Goal: Information Seeking & Learning: Learn about a topic

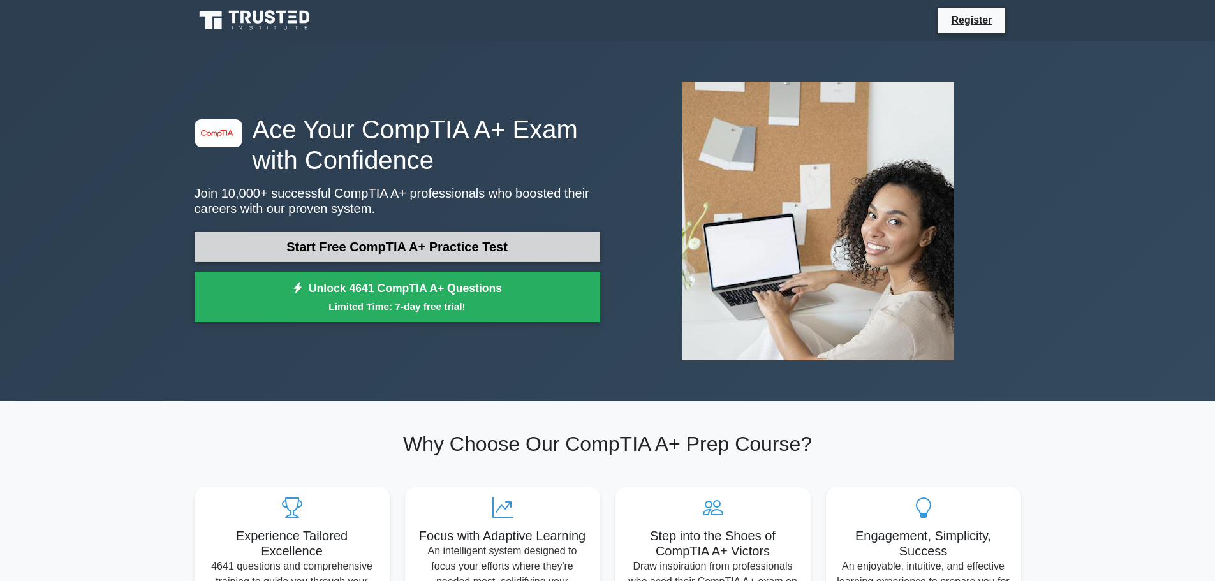
click at [466, 244] on link "Start Free CompTIA A+ Practice Test" at bounding box center [398, 247] width 406 height 31
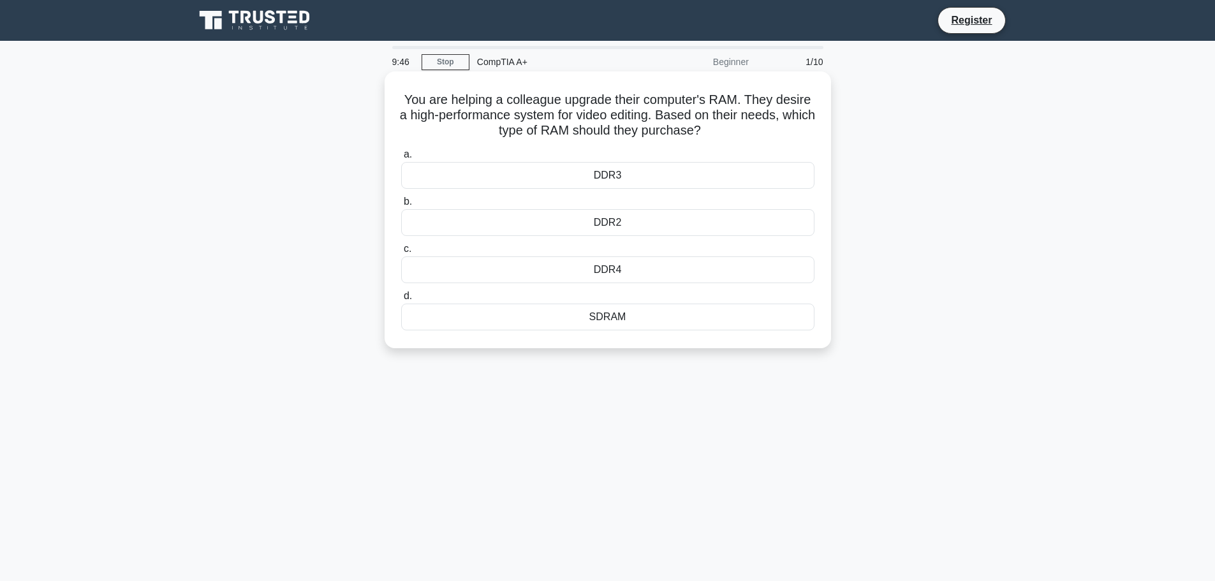
click at [674, 271] on div "DDR4" at bounding box center [607, 269] width 413 height 27
click at [401, 253] on input "c. DDR4" at bounding box center [401, 249] width 0 height 8
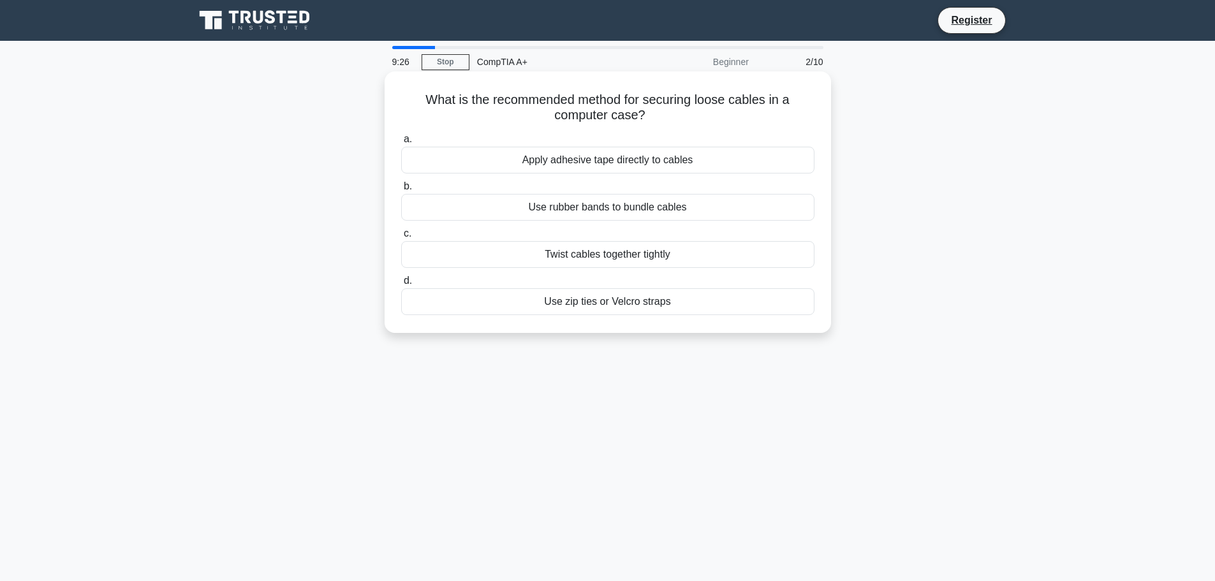
click at [640, 310] on div "Use zip ties or Velcro straps" at bounding box center [607, 301] width 413 height 27
click at [401, 285] on input "d. Use zip ties or Velcro straps" at bounding box center [401, 281] width 0 height 8
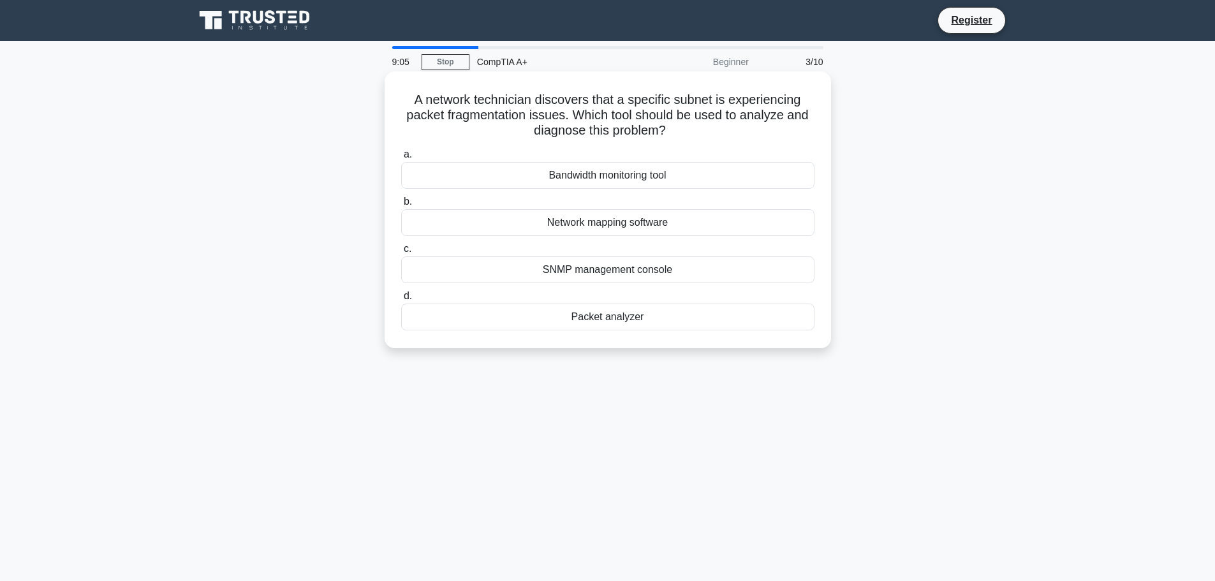
click at [625, 315] on div "Packet analyzer" at bounding box center [607, 317] width 413 height 27
click at [401, 301] on input "d. Packet analyzer" at bounding box center [401, 296] width 0 height 8
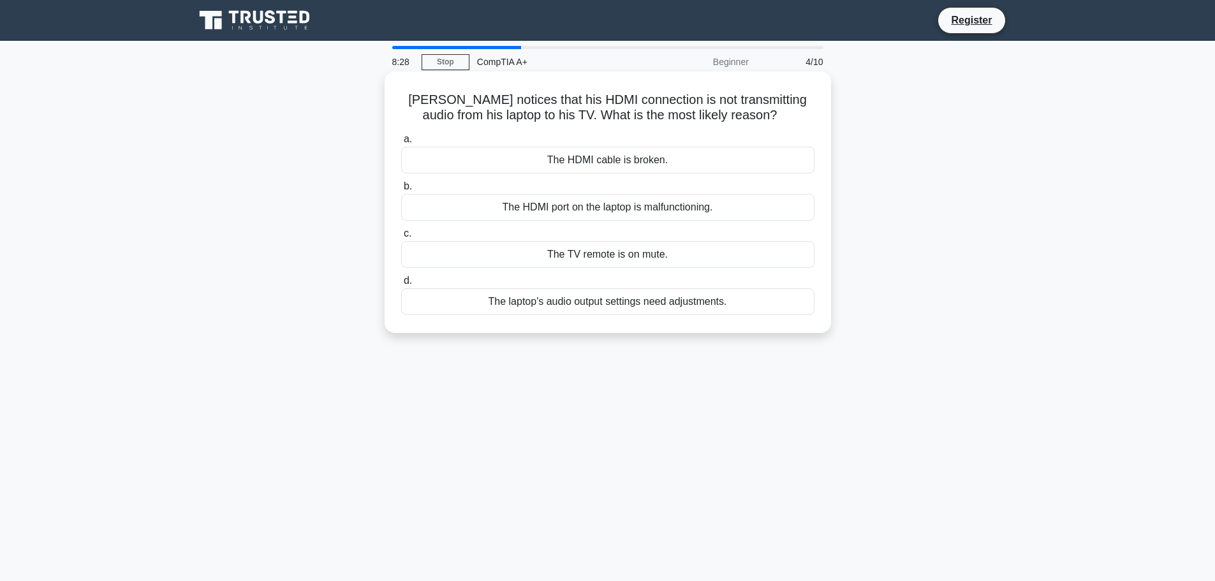
click at [655, 308] on div "The laptop's audio output settings need adjustments." at bounding box center [607, 301] width 413 height 27
click at [401, 285] on input "d. The laptop's audio output settings need adjustments." at bounding box center [401, 281] width 0 height 8
click at [642, 257] on div "Isolate the affected system to contain the incident" at bounding box center [607, 254] width 413 height 27
click at [401, 238] on input "c. Isolate the affected system to contain the incident" at bounding box center [401, 234] width 0 height 8
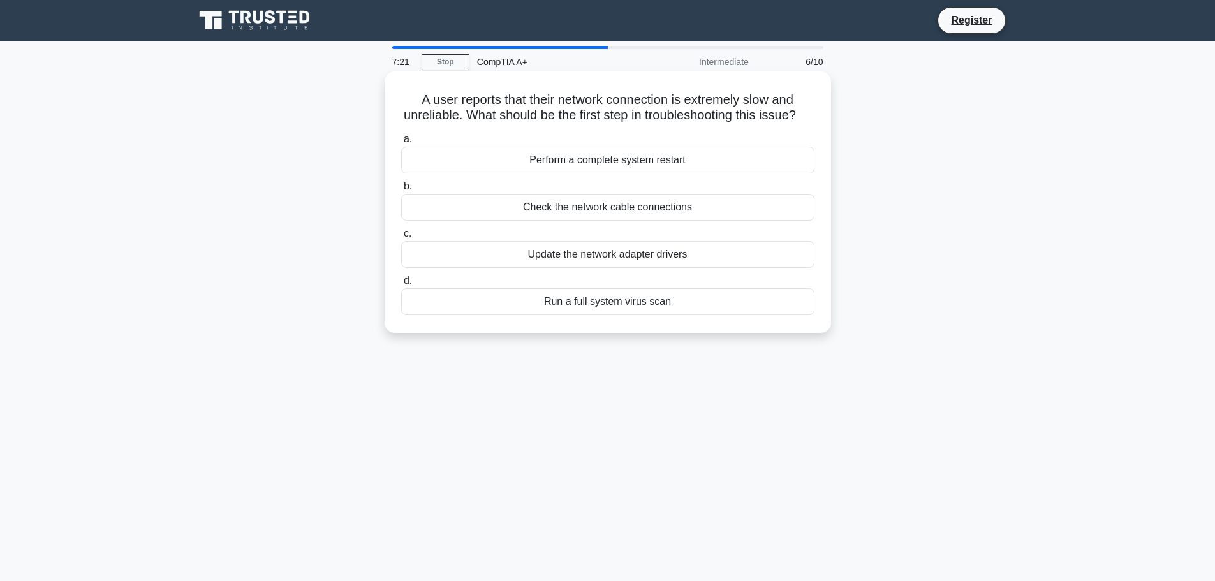
click at [664, 268] on div "Update the network adapter drivers" at bounding box center [607, 254] width 413 height 27
click at [401, 238] on input "c. Update the network adapter drivers" at bounding box center [401, 234] width 0 height 8
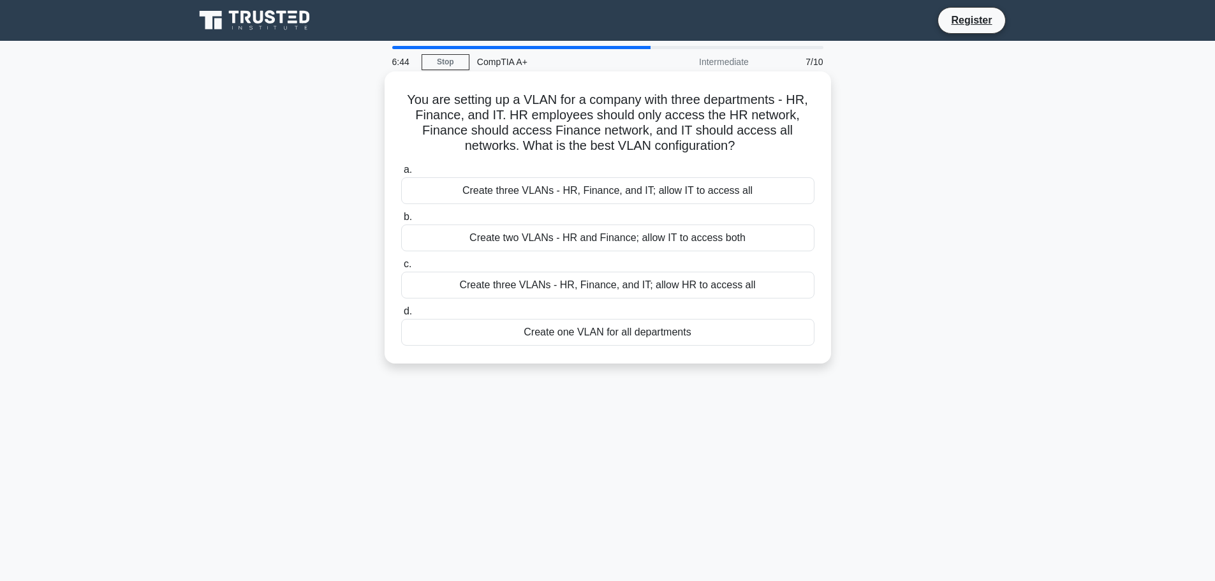
click at [615, 238] on div "Create two VLANs - HR and Finance; allow IT to access both" at bounding box center [607, 238] width 413 height 27
click at [401, 221] on input "b. Create two VLANs - HR and Finance; allow IT to access both" at bounding box center [401, 217] width 0 height 8
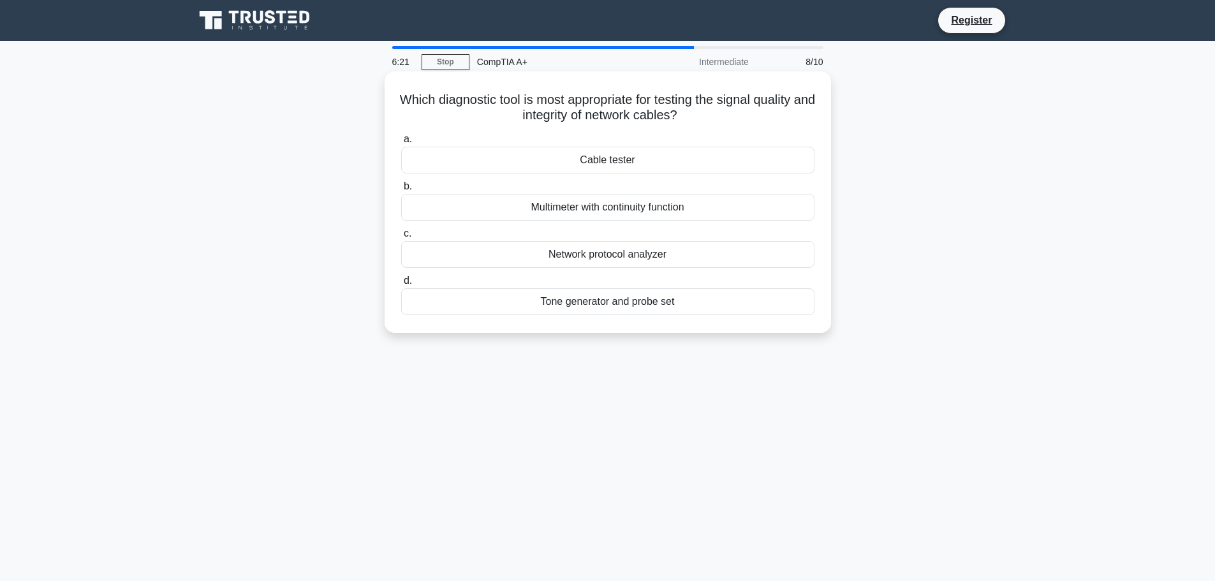
click at [627, 257] on div "Network protocol analyzer" at bounding box center [607, 254] width 413 height 27
click at [401, 238] on input "c. Network protocol analyzer" at bounding box center [401, 234] width 0 height 8
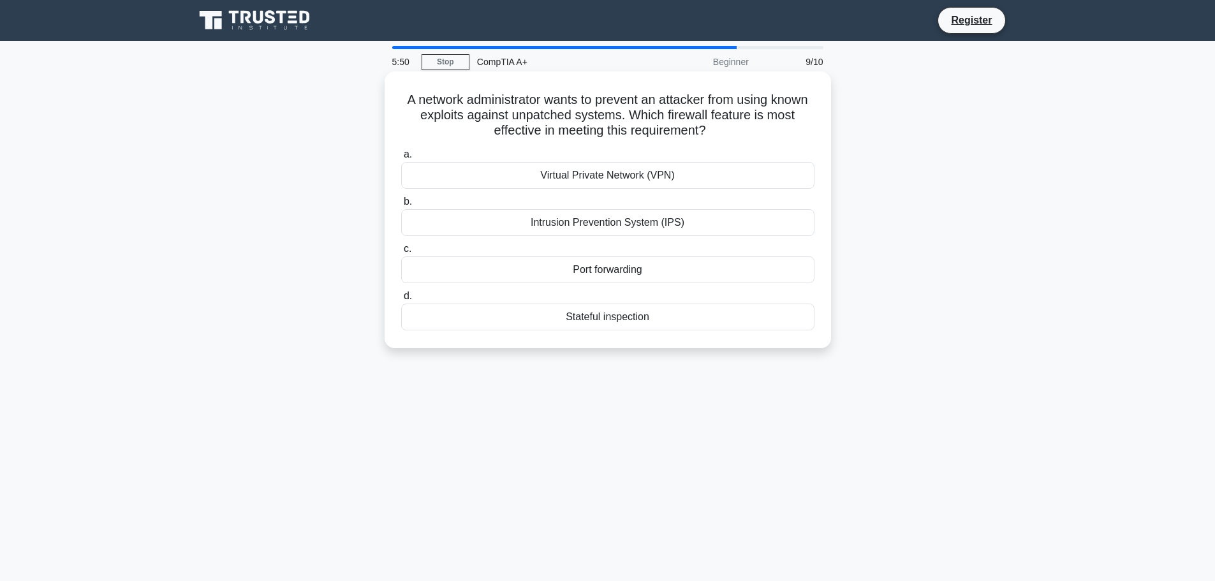
click at [617, 222] on div "Intrusion Prevention System (IPS)" at bounding box center [607, 222] width 413 height 27
click at [401, 206] on input "b. Intrusion Prevention System (IPS)" at bounding box center [401, 202] width 0 height 8
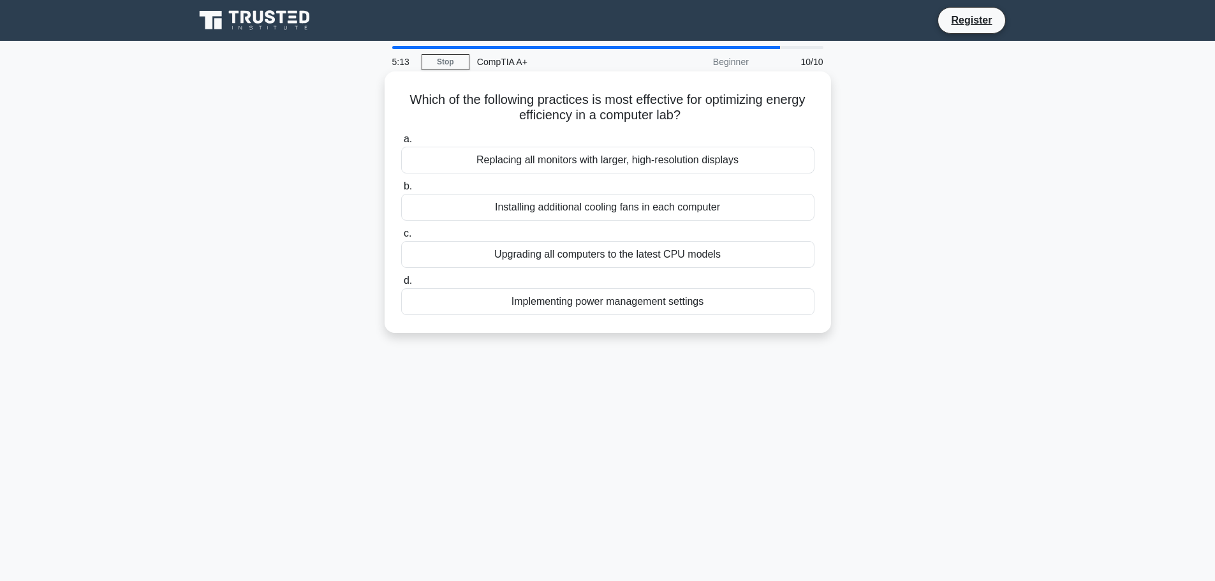
click at [659, 305] on div "Implementing power management settings" at bounding box center [607, 301] width 413 height 27
click at [401, 285] on input "d. Implementing power management settings" at bounding box center [401, 281] width 0 height 8
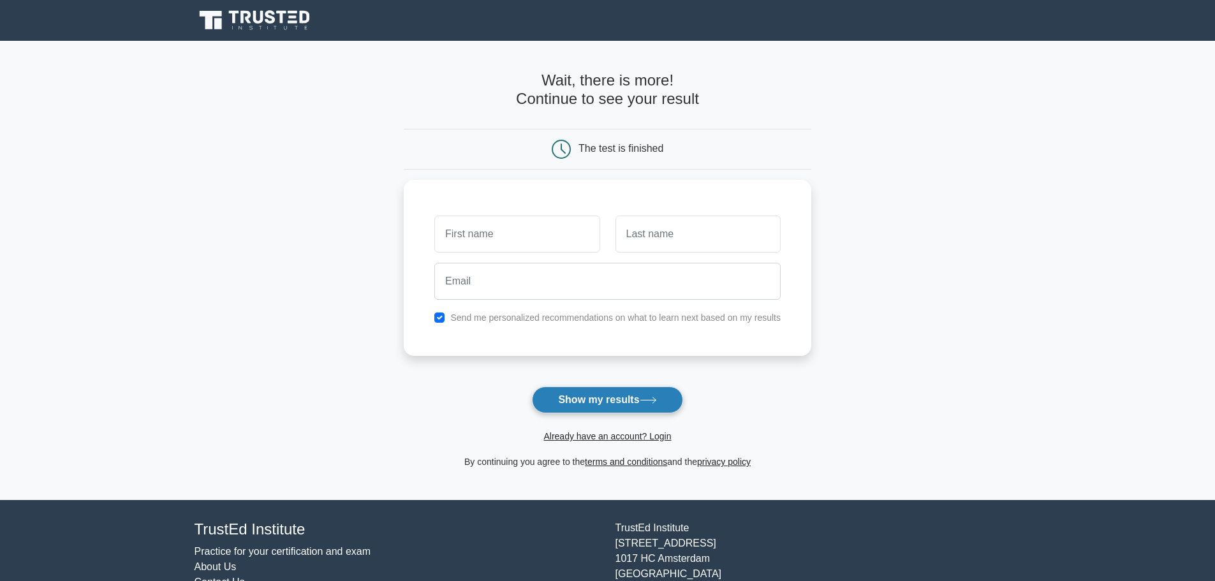
click at [647, 399] on icon at bounding box center [648, 400] width 17 height 7
click at [488, 222] on input "text" at bounding box center [516, 230] width 165 height 37
type input "ytre"
click at [688, 235] on input "text" at bounding box center [698, 230] width 165 height 37
type input "skibidi"
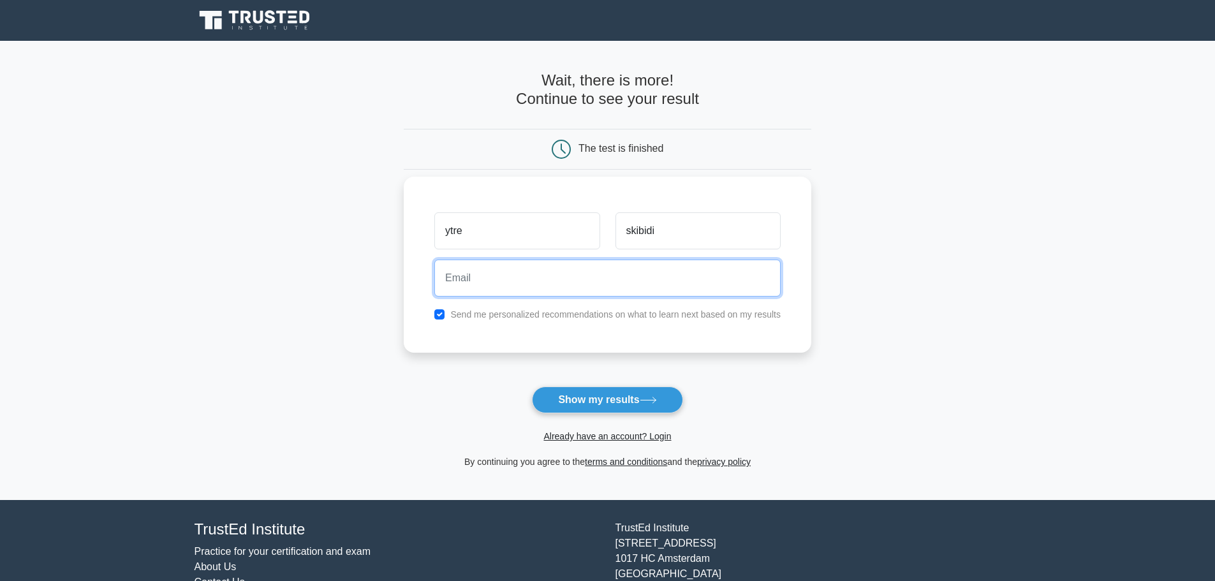
click at [579, 276] on input "email" at bounding box center [607, 278] width 346 height 37
type input "ytreaboring212@gmail.com"
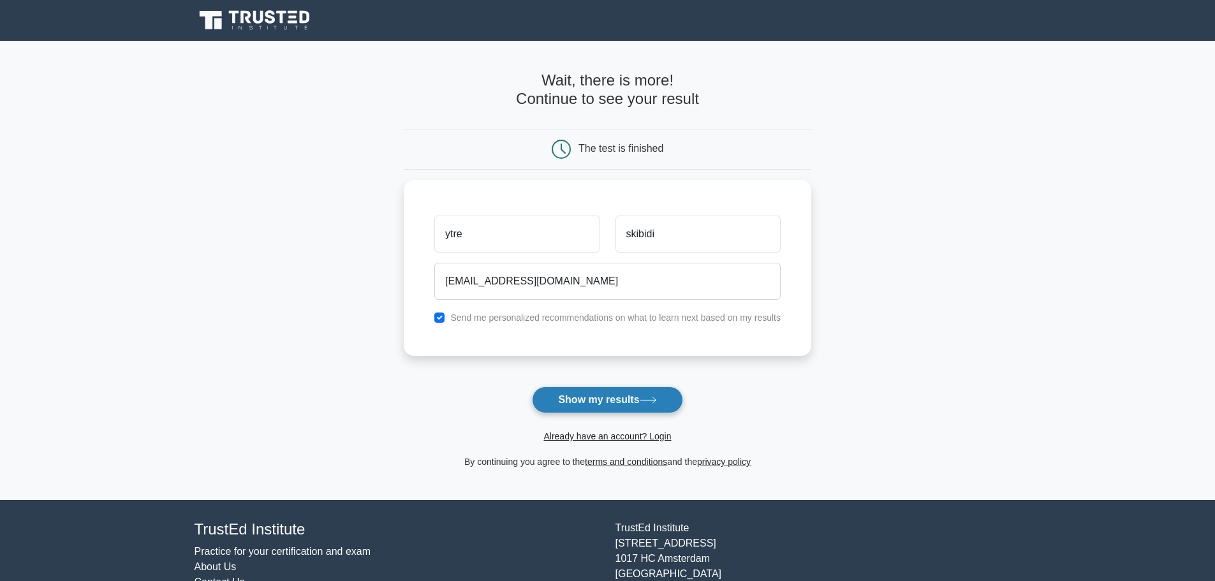
click at [619, 400] on button "Show my results" at bounding box center [607, 400] width 151 height 27
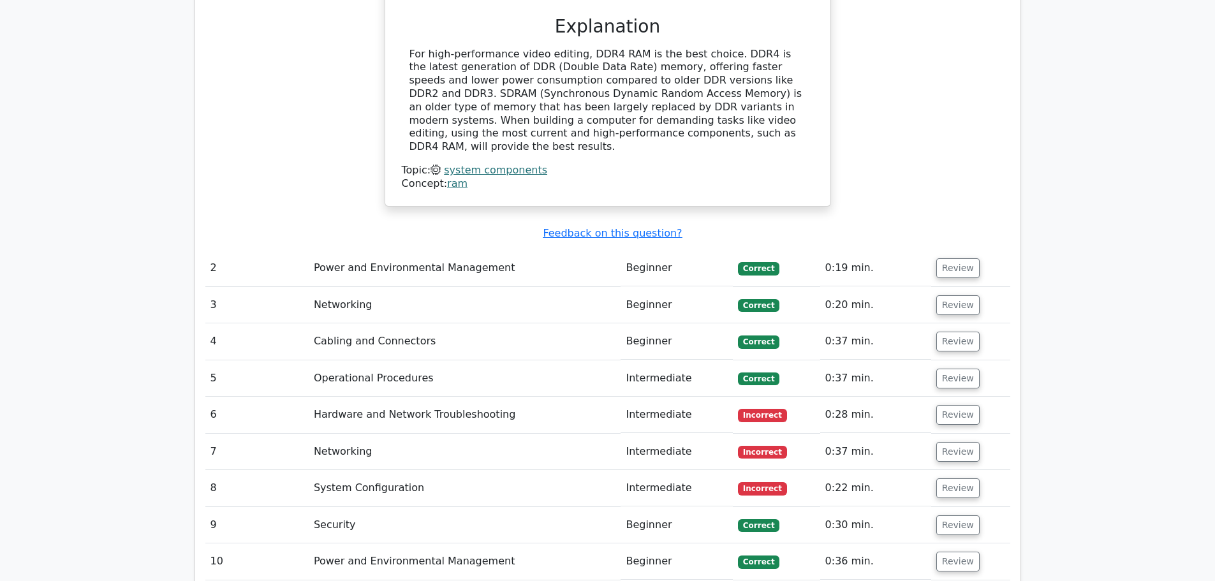
scroll to position [1404, 0]
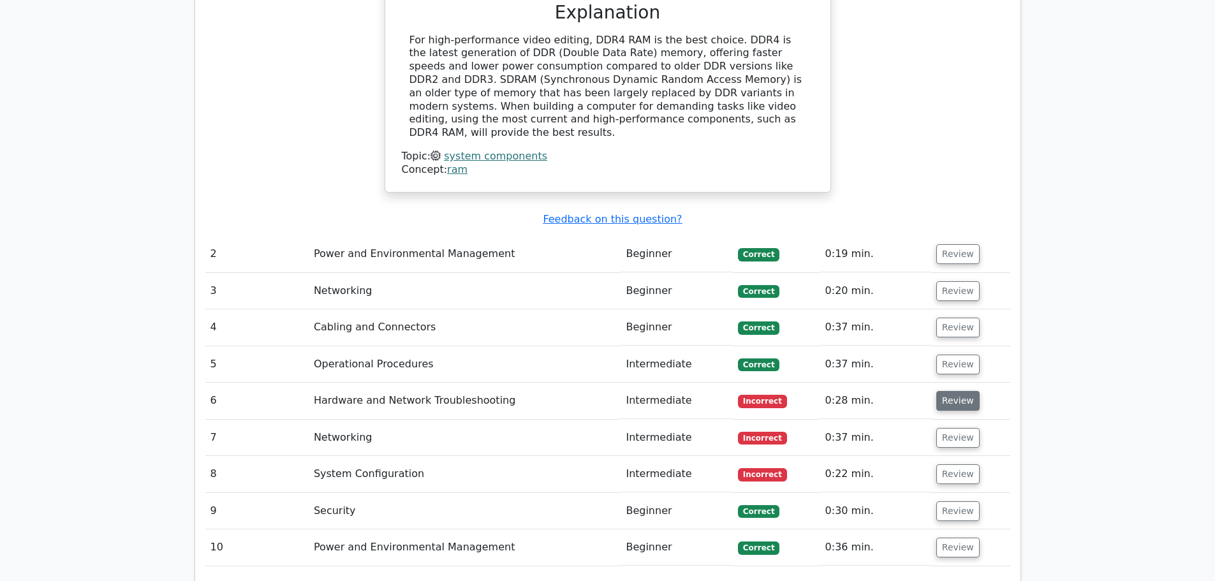
click at [951, 391] on button "Review" at bounding box center [958, 401] width 43 height 20
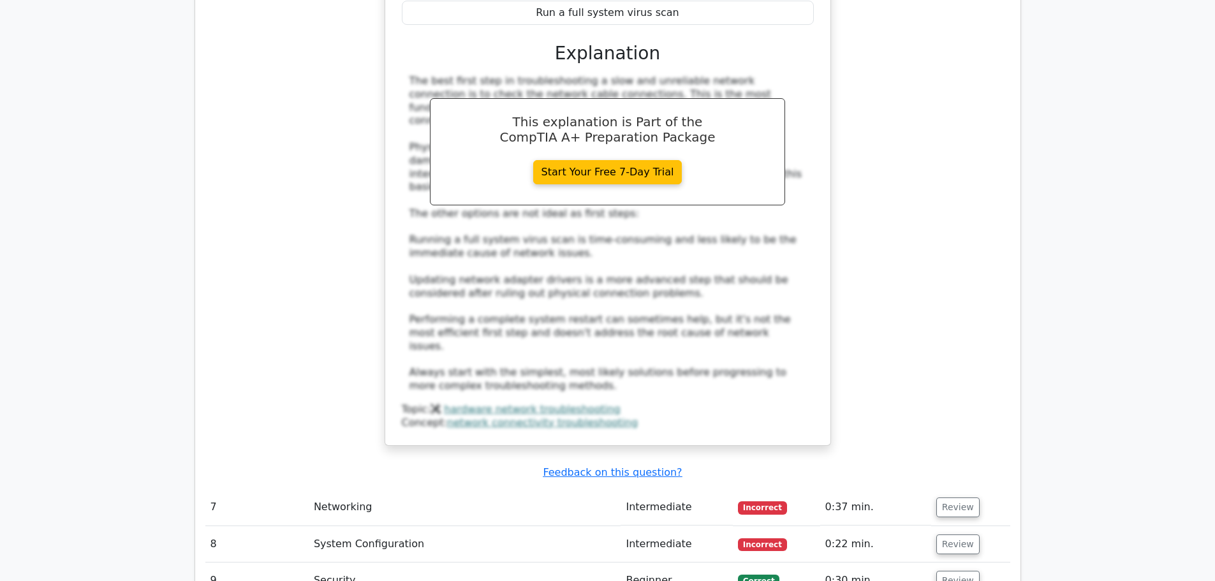
scroll to position [2169, 0]
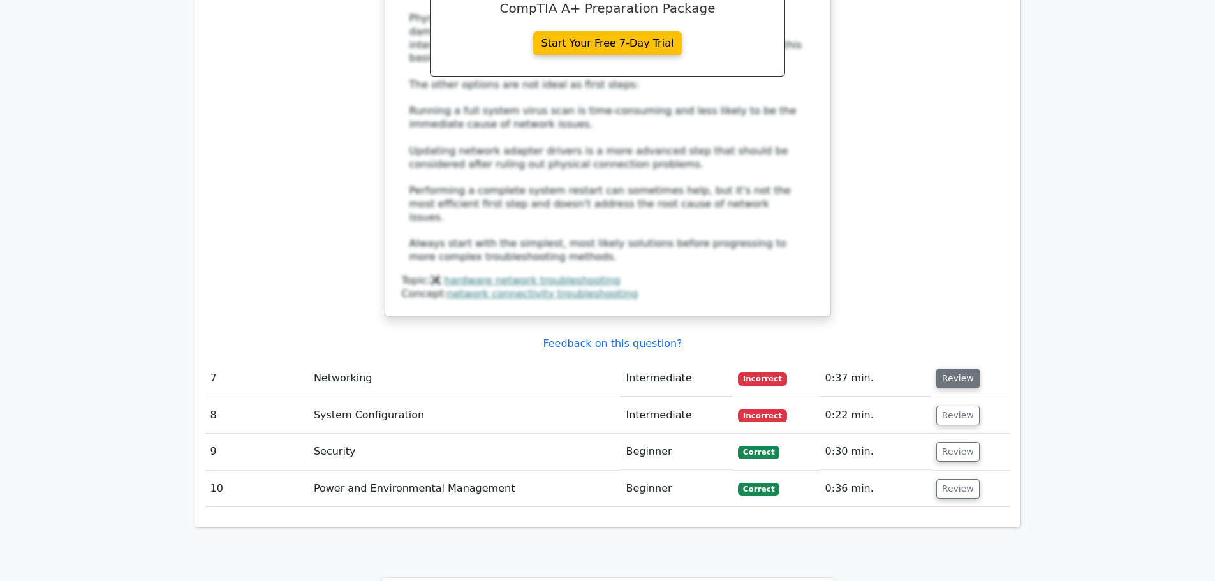
click at [972, 369] on button "Review" at bounding box center [958, 379] width 43 height 20
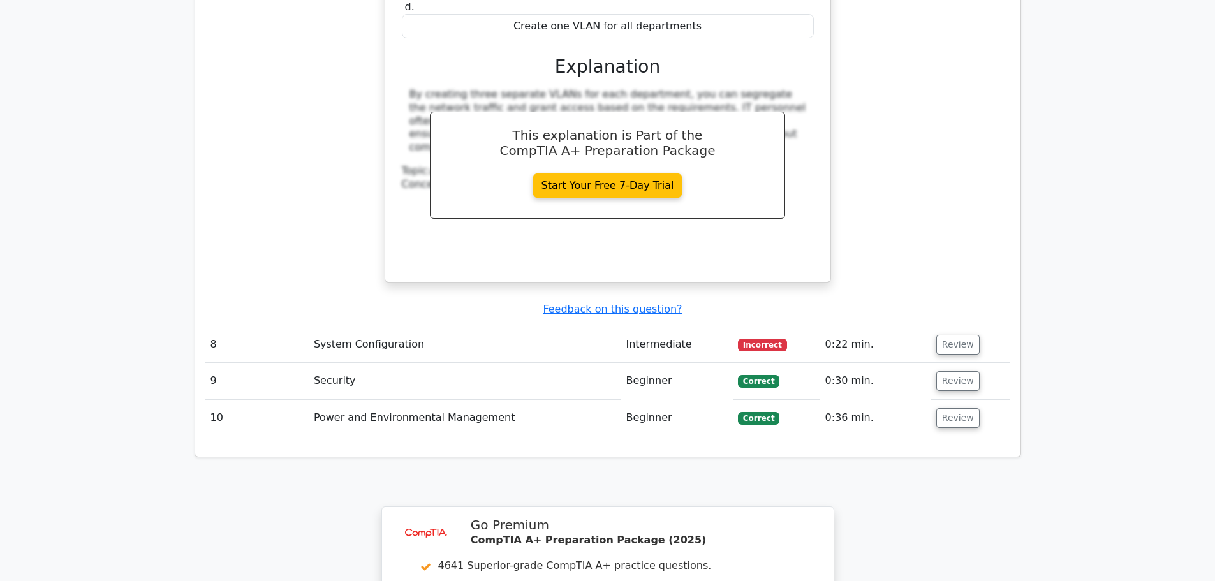
scroll to position [2807, 0]
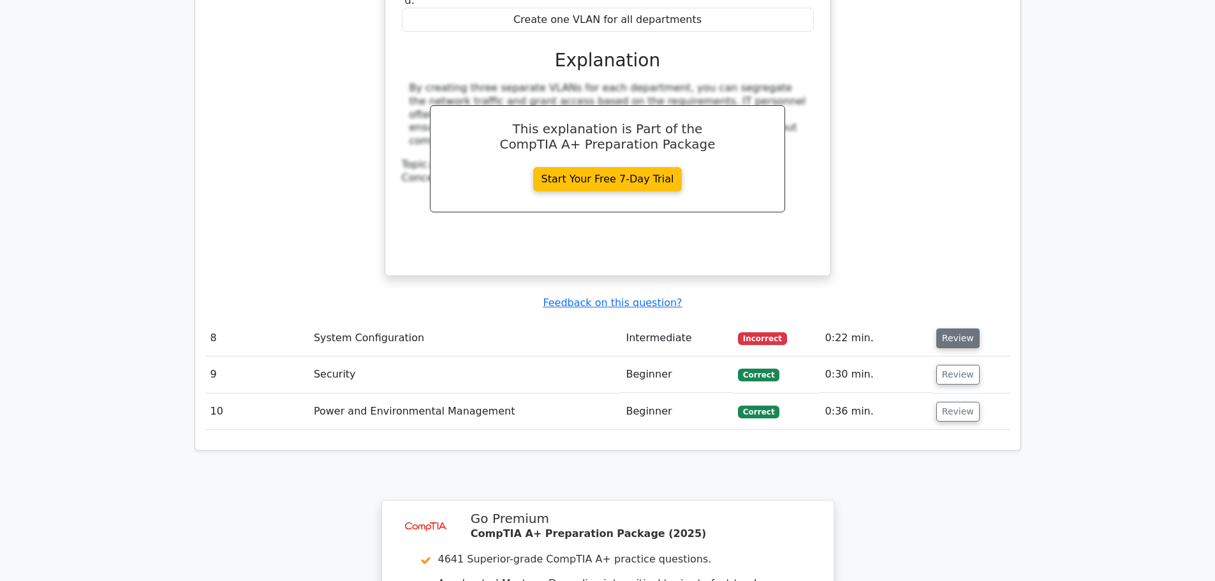
click at [972, 329] on button "Review" at bounding box center [958, 339] width 43 height 20
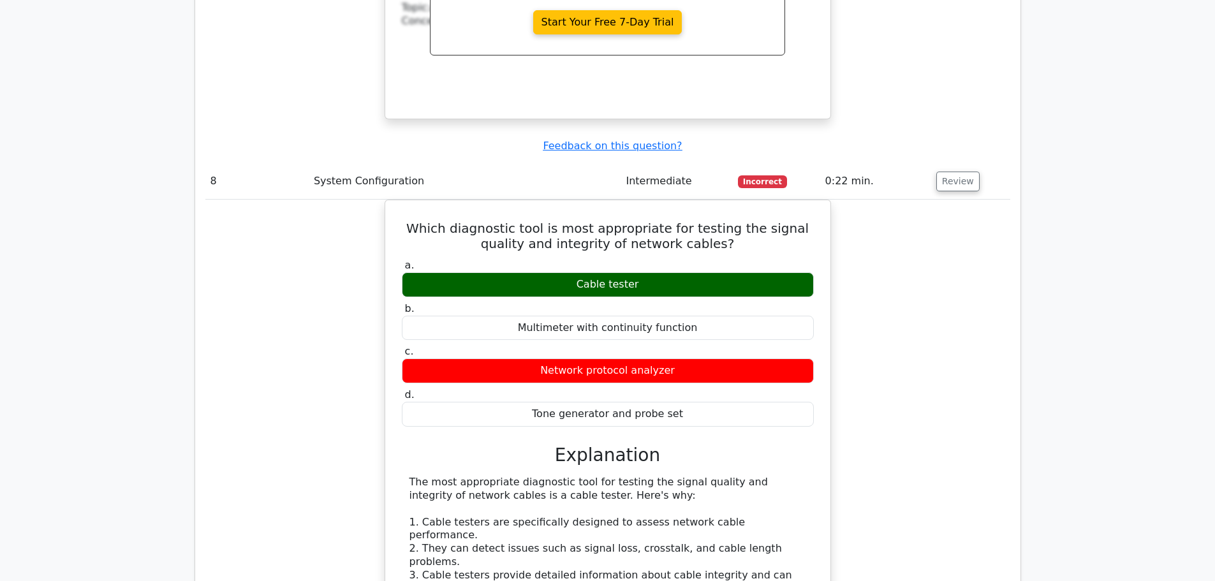
scroll to position [2999, 0]
